Goal: Task Accomplishment & Management: Use online tool/utility

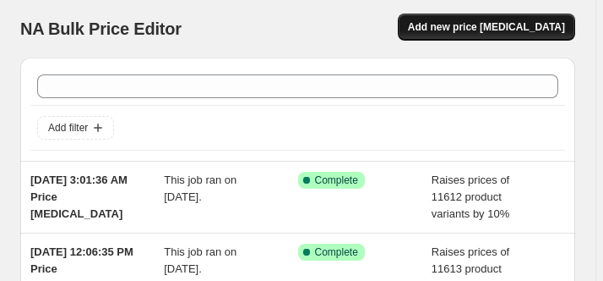
click at [493, 25] on span "Add new price [MEDICAL_DATA]" at bounding box center [486, 27] width 157 height 14
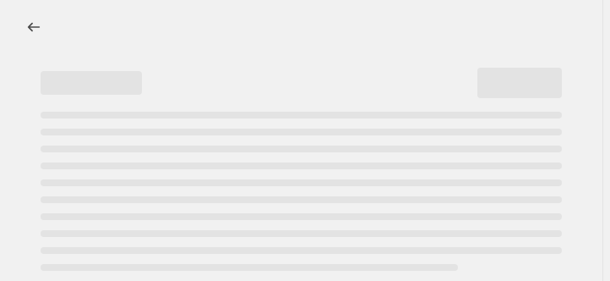
select select "percentage"
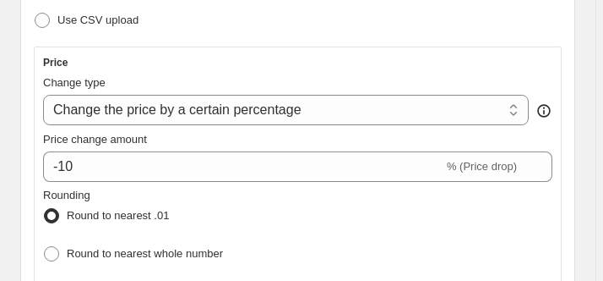
scroll to position [318, 0]
click at [521, 104] on select "Change the price to a certain amount Change the price by a certain amount Chang…" at bounding box center [286, 110] width 486 height 30
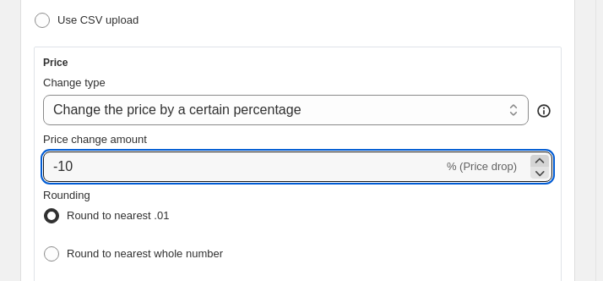
click at [548, 153] on icon at bounding box center [540, 160] width 17 height 17
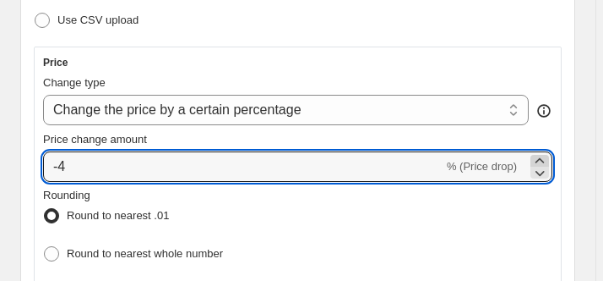
click at [548, 153] on icon at bounding box center [540, 160] width 17 height 17
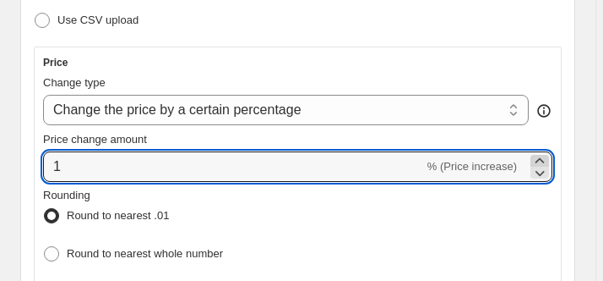
click at [548, 153] on icon at bounding box center [540, 160] width 17 height 17
type input "5"
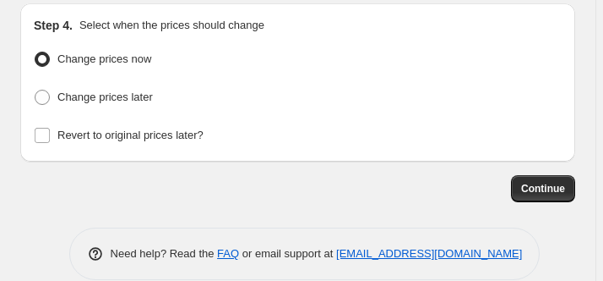
scroll to position [2415, 0]
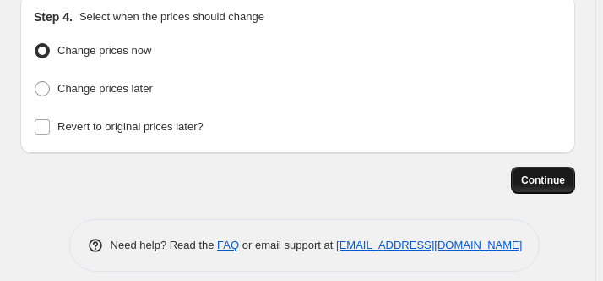
click at [540, 173] on span "Continue" at bounding box center [543, 180] width 44 height 14
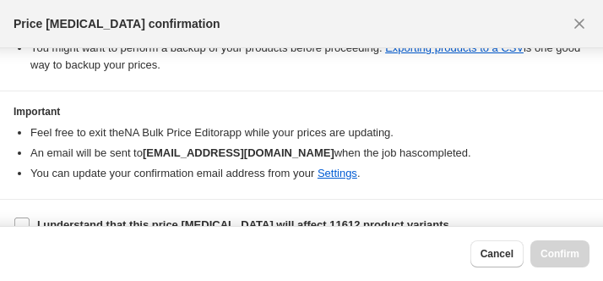
scroll to position [357, 0]
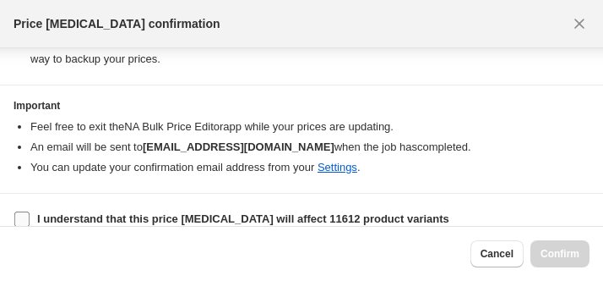
click at [23, 211] on input "I understand that this price change job will affect 11612 product variants" at bounding box center [21, 218] width 15 height 15
checkbox input "true"
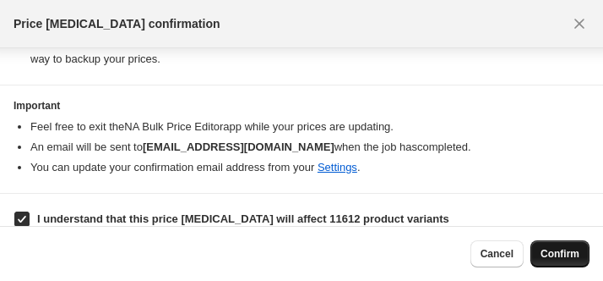
click at [560, 249] on span "Confirm" at bounding box center [560, 254] width 39 height 14
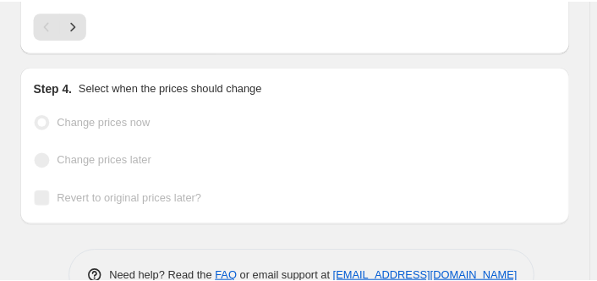
scroll to position [2490, 0]
